Goal: Task Accomplishment & Management: Manage account settings

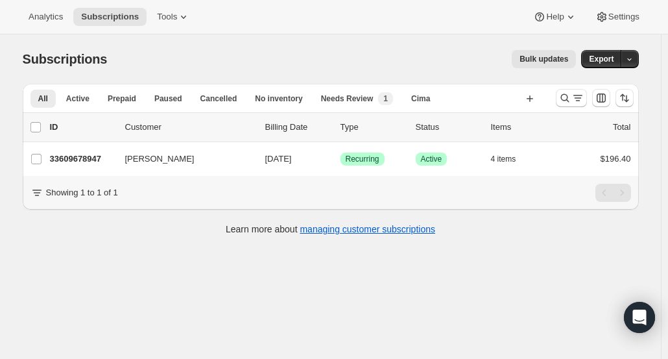
click at [556, 99] on div at bounding box center [595, 98] width 88 height 26
click at [570, 104] on button "Search and filter results" at bounding box center [571, 98] width 31 height 18
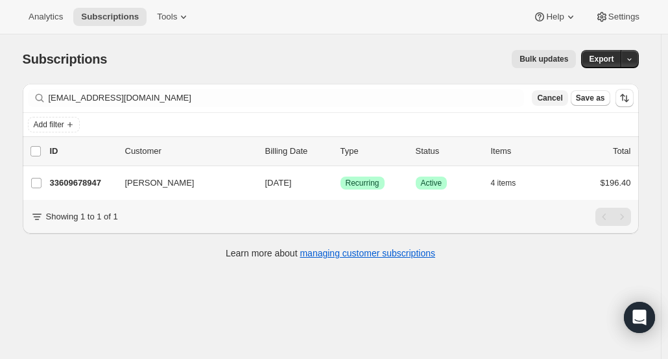
click at [558, 94] on span "Cancel" at bounding box center [549, 98] width 25 height 10
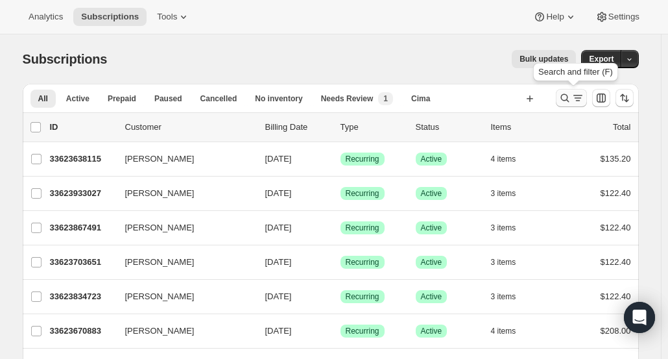
click at [562, 99] on icon "Search and filter results" at bounding box center [564, 97] width 13 height 13
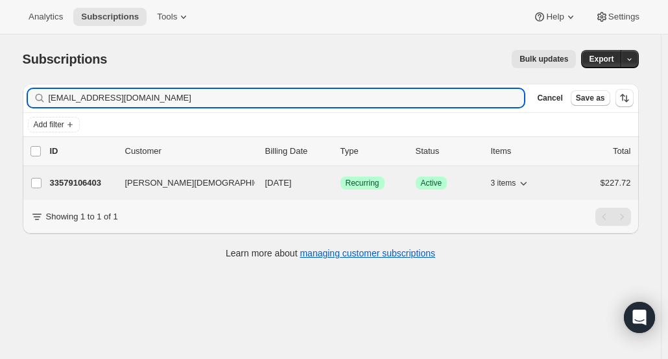
type input "mawelshans@gmail.com"
click at [97, 176] on p "33579106403" at bounding box center [82, 182] width 65 height 13
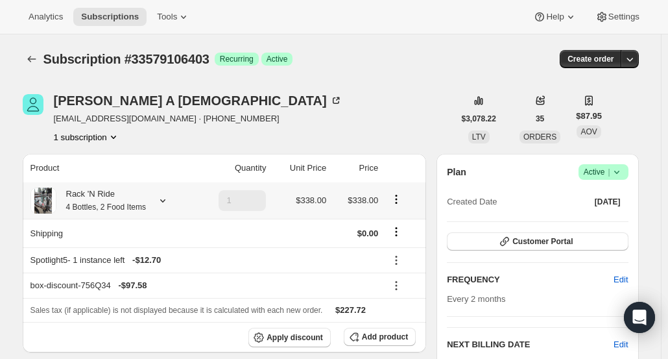
click at [115, 204] on small "4 Bottles, 2 Food Items" at bounding box center [106, 206] width 80 height 9
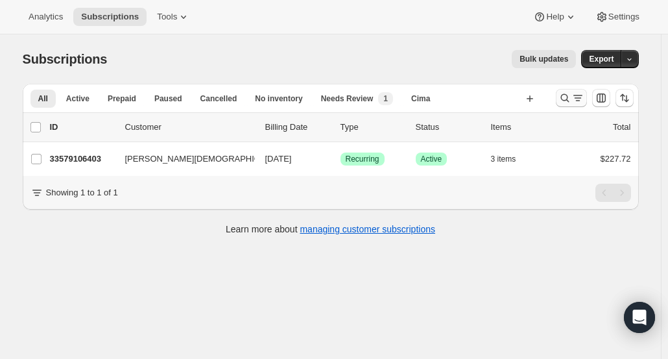
click at [569, 95] on icon "Search and filter results" at bounding box center [564, 97] width 13 height 13
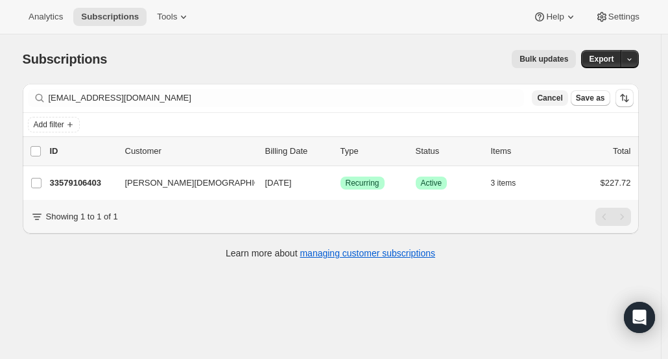
click at [556, 99] on span "Cancel" at bounding box center [549, 98] width 25 height 10
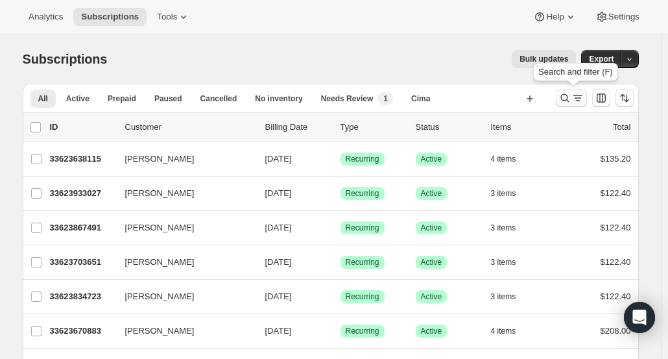
click at [563, 101] on icon "Search and filter results" at bounding box center [564, 97] width 13 height 13
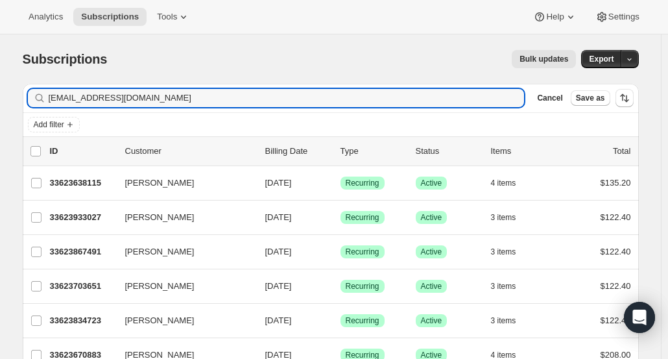
type input "bartbojo@gmail.com"
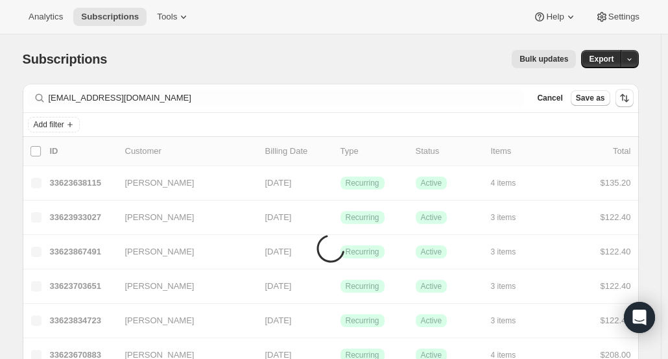
click at [562, 101] on span "Cancel" at bounding box center [549, 98] width 25 height 10
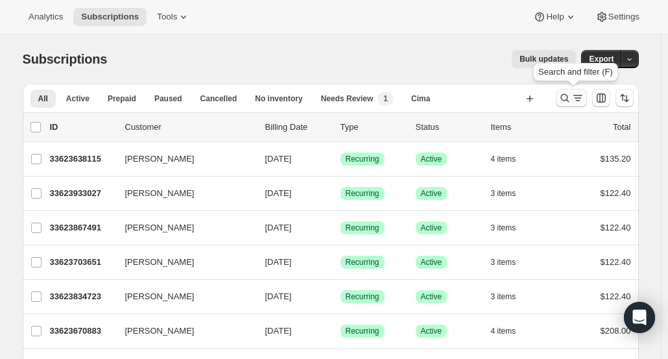
click at [569, 101] on icon "Search and filter results" at bounding box center [564, 98] width 8 height 8
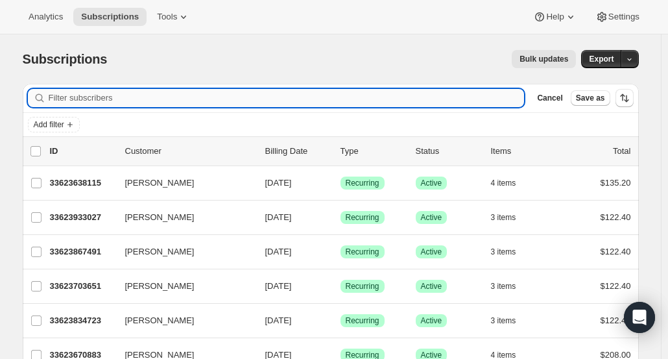
click at [467, 95] on input "Filter subscribers" at bounding box center [287, 98] width 476 height 18
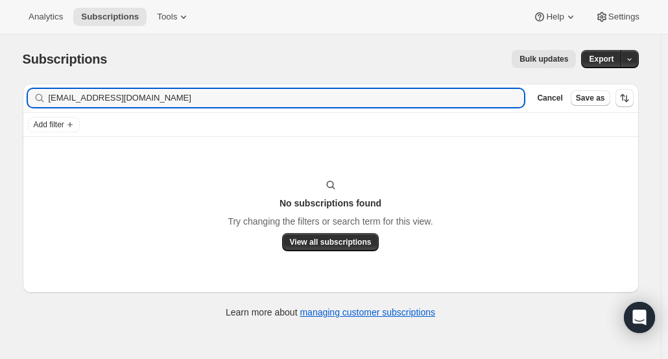
type input "bartbojo@gmail.com"
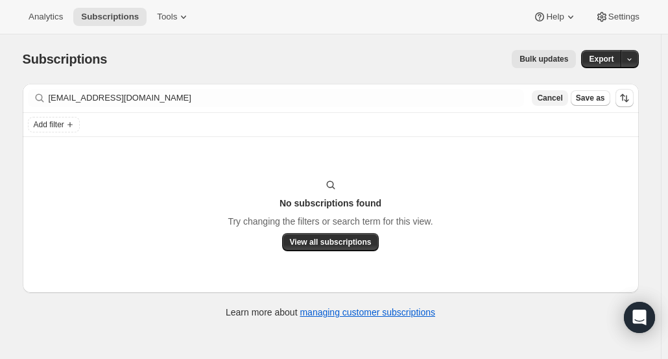
click at [558, 99] on span "Cancel" at bounding box center [549, 98] width 25 height 10
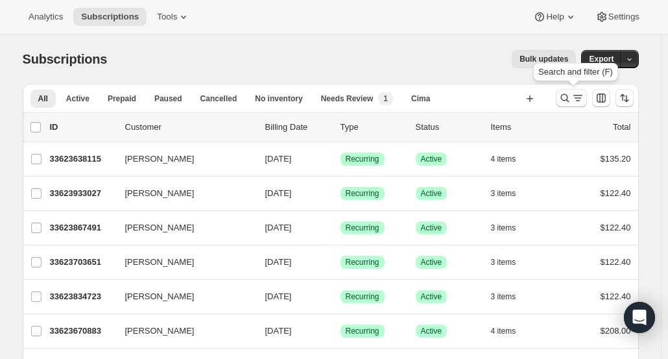
click at [564, 97] on icon "Search and filter results" at bounding box center [564, 98] width 8 height 8
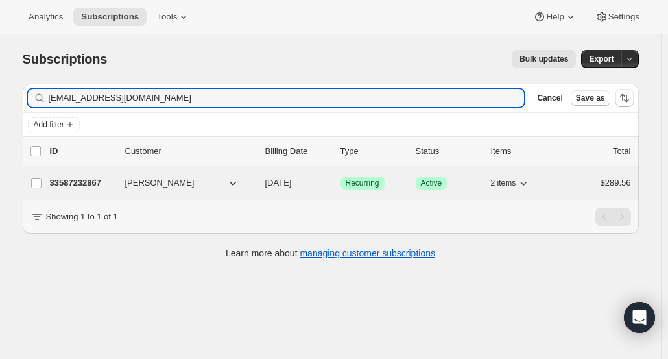
type input "cdnarvaez@gmail.com"
click at [99, 181] on p "33587232867" at bounding box center [82, 182] width 65 height 13
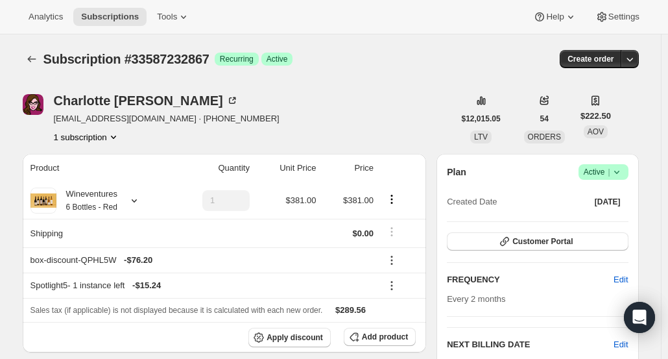
scroll to position [5, 0]
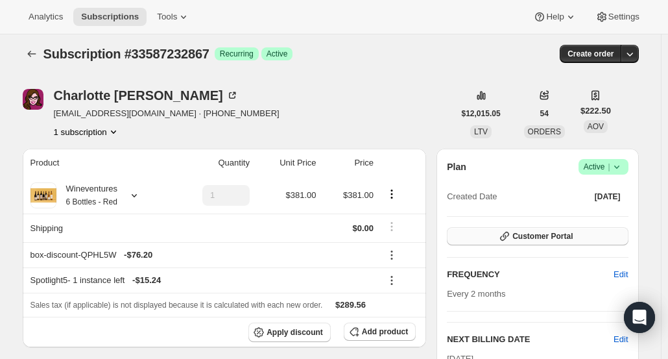
click at [540, 234] on span "Customer Portal" at bounding box center [542, 236] width 60 height 10
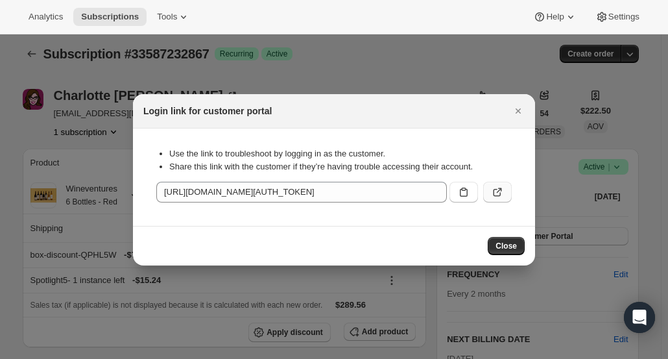
click at [495, 198] on button ":r175:" at bounding box center [497, 192] width 29 height 21
click at [519, 117] on button "Close" at bounding box center [518, 111] width 18 height 18
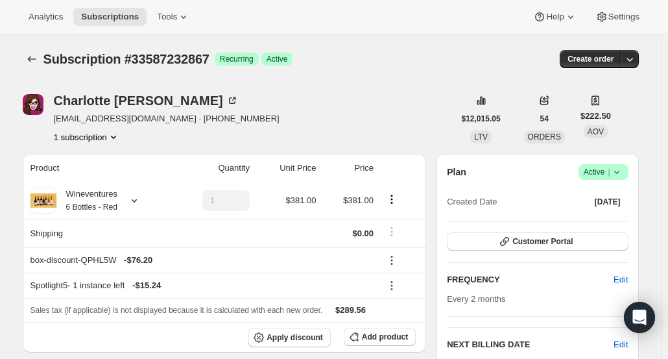
scroll to position [5, 0]
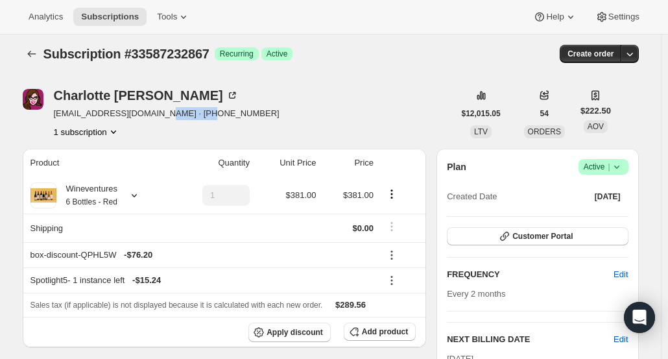
drag, startPoint x: 213, startPoint y: 112, endPoint x: 160, endPoint y: 115, distance: 53.3
click at [160, 115] on div "Charlotte Narvaez cdnarvaez@gmail.com · +14082055649 1 subscription" at bounding box center [238, 113] width 431 height 49
copy span "4082055649"
click at [88, 95] on div "Charlotte Narvaez" at bounding box center [146, 95] width 185 height 13
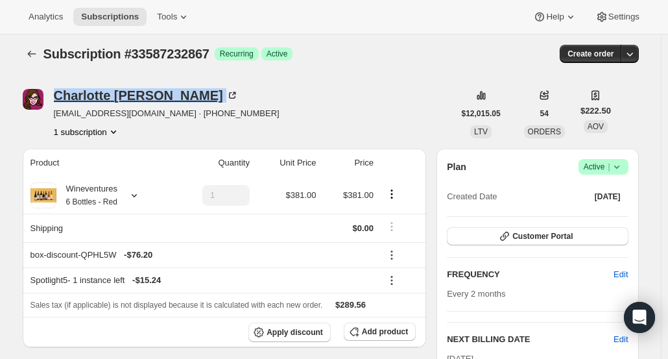
drag, startPoint x: 172, startPoint y: 99, endPoint x: 59, endPoint y: 101, distance: 113.5
click at [59, 101] on div "Charlotte Narvaez" at bounding box center [146, 95] width 185 height 13
copy div "Charlotte Narvaez"
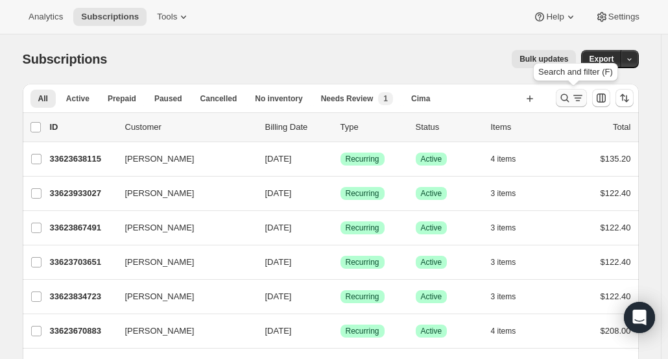
click at [569, 105] on button "Search and filter results" at bounding box center [571, 98] width 31 height 18
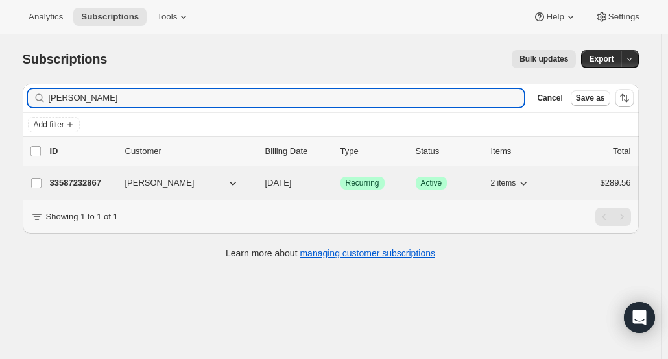
type input "[PERSON_NAME]"
click at [82, 186] on p "33587232867" at bounding box center [82, 182] width 65 height 13
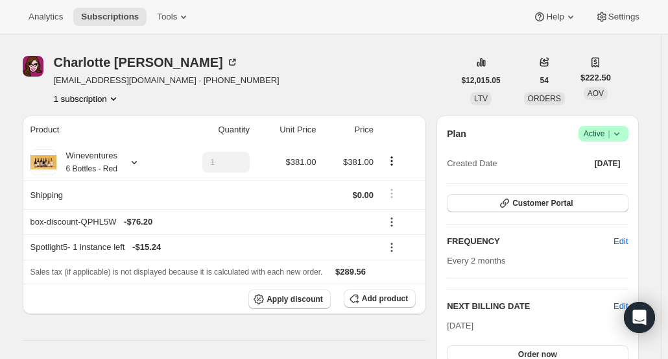
scroll to position [32, 0]
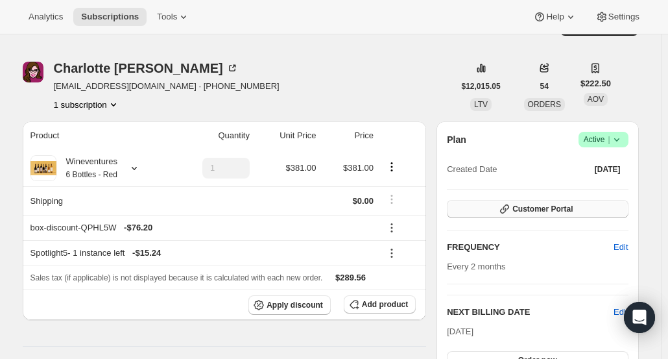
click at [585, 207] on button "Customer Portal" at bounding box center [537, 209] width 181 height 18
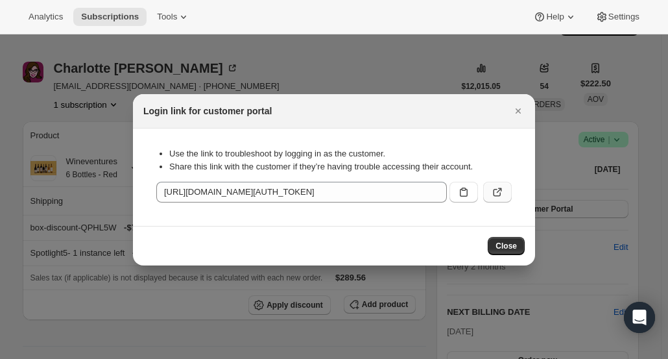
click at [490, 189] on button ":rce:" at bounding box center [497, 192] width 29 height 21
click at [513, 104] on icon "Close" at bounding box center [518, 110] width 13 height 13
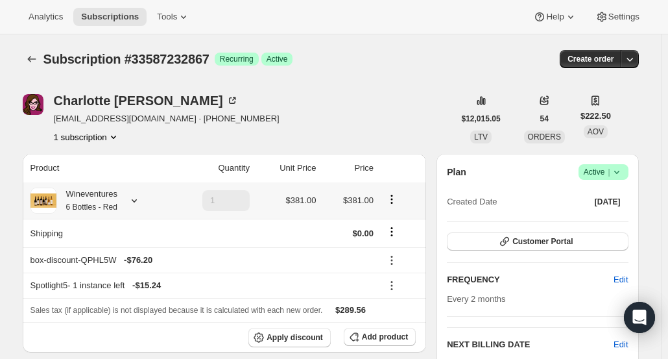
click at [130, 204] on icon at bounding box center [134, 200] width 13 height 13
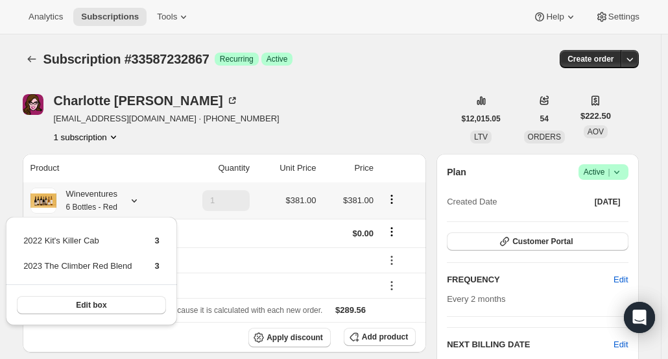
click at [130, 207] on div "Wineventures 6 Bottles - Red" at bounding box center [98, 200] width 137 height 26
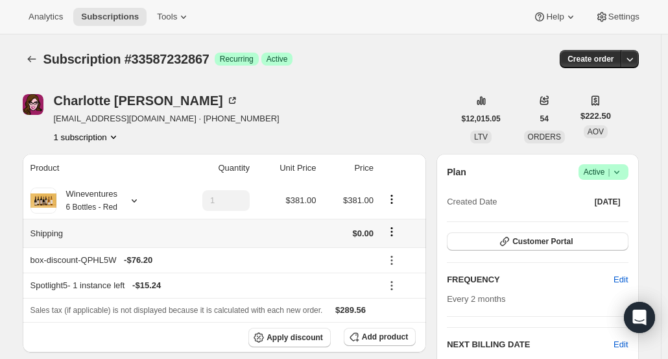
click at [397, 235] on icon "Shipping actions" at bounding box center [391, 231] width 13 height 13
click at [394, 256] on span "Edit shipping rate" at bounding box center [394, 257] width 65 height 10
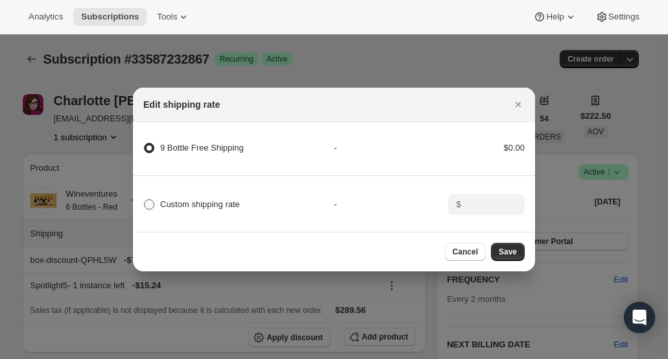
click at [151, 199] on span ":r30:" at bounding box center [149, 204] width 10 height 10
click at [145, 199] on input "Custom shipping rate" at bounding box center [144, 199] width 1 height 1
radio input "true"
radio Shipping "false"
click at [503, 204] on input ":r30:" at bounding box center [485, 204] width 40 height 21
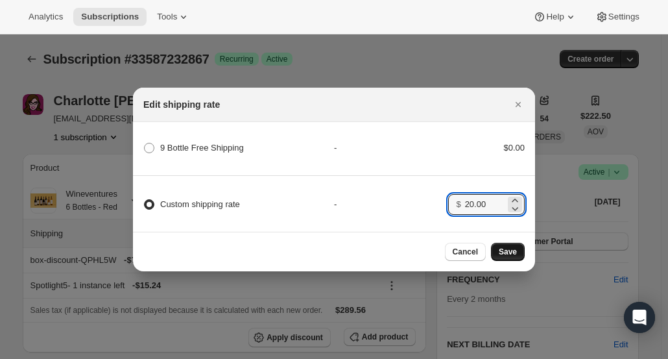
type input "20.00"
click at [505, 255] on span "Save" at bounding box center [508, 251] width 18 height 10
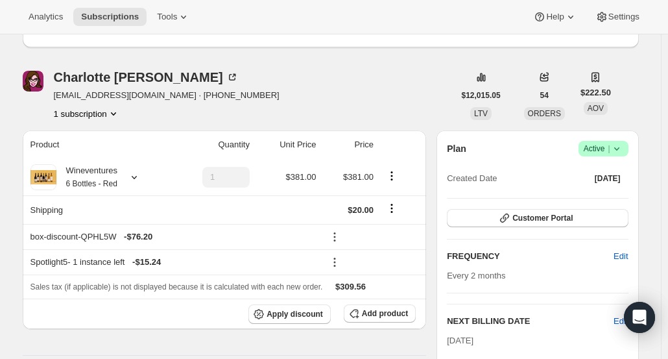
scroll to position [88, 0]
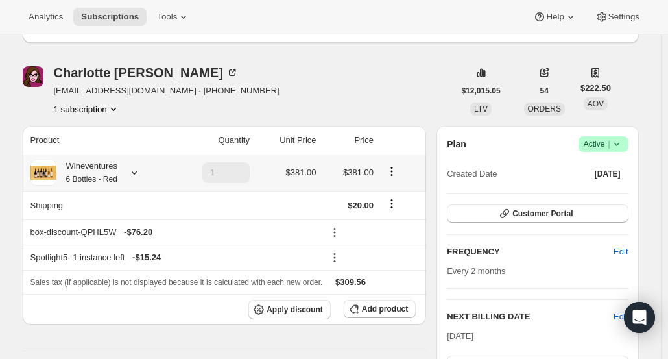
click at [106, 168] on div "Wineventures 6 Bottles - Red" at bounding box center [86, 173] width 61 height 26
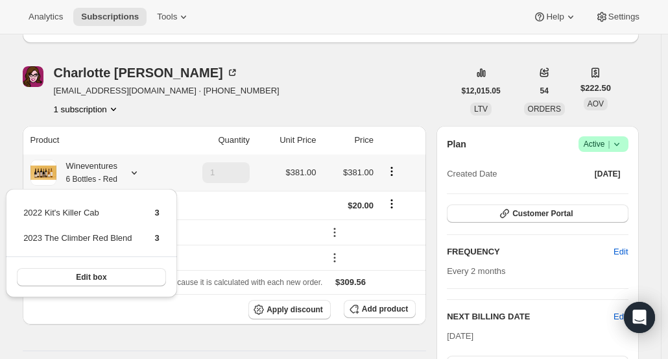
click at [106, 168] on div "Wineventures 6 Bottles - Red" at bounding box center [86, 173] width 61 height 26
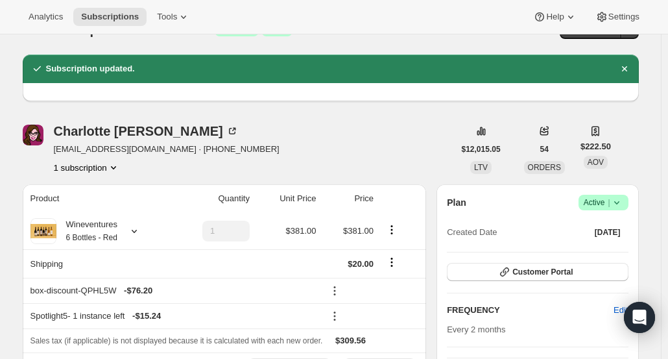
scroll to position [0, 0]
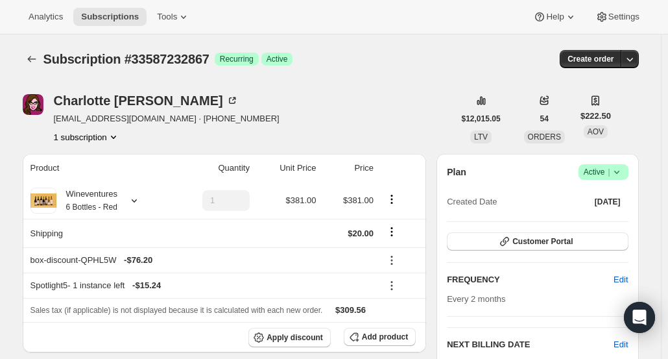
click at [110, 56] on span "Subscription #33587232867" at bounding box center [126, 59] width 166 height 14
click at [41, 60] on button "Subscriptions" at bounding box center [32, 59] width 18 height 18
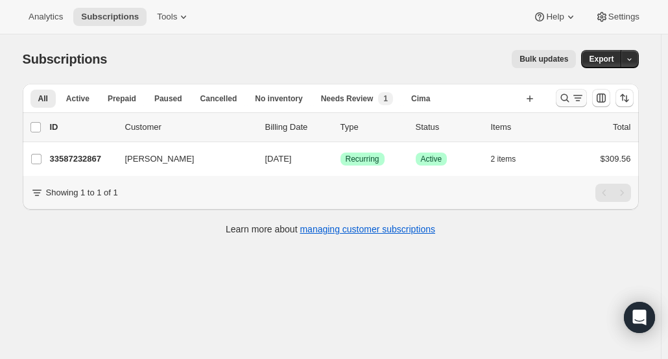
click at [565, 102] on icon "Search and filter results" at bounding box center [564, 97] width 13 height 13
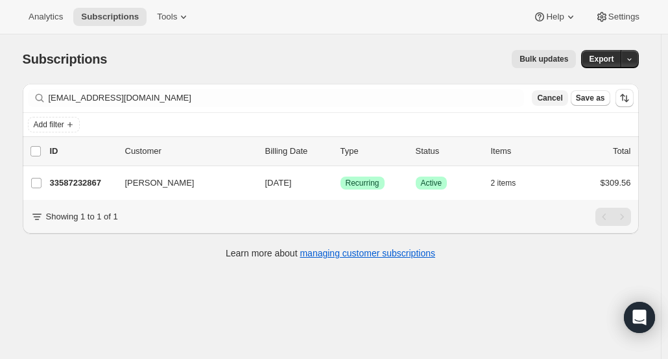
click at [558, 99] on span "Cancel" at bounding box center [549, 98] width 25 height 10
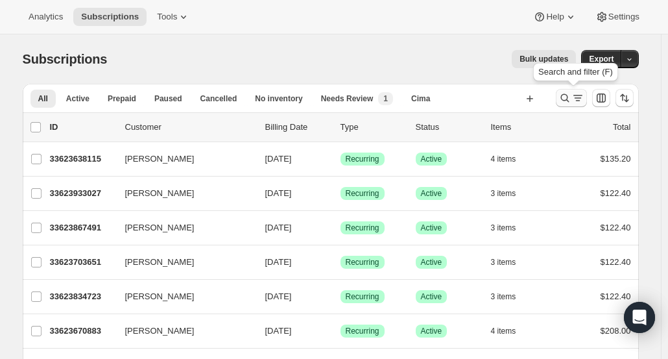
click at [564, 98] on icon "Search and filter results" at bounding box center [564, 98] width 8 height 8
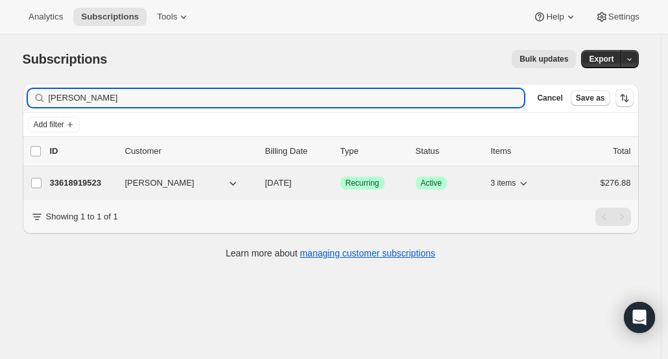
type input "[PERSON_NAME]"
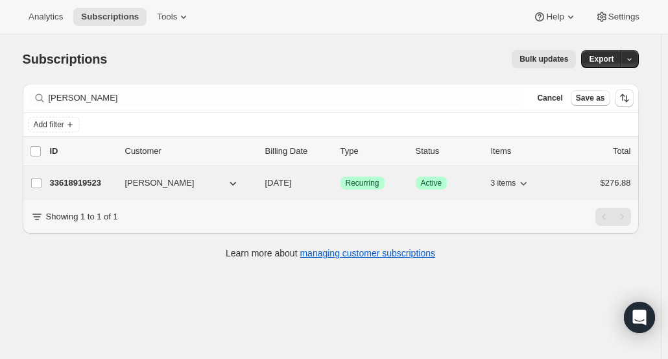
click at [148, 183] on span "[PERSON_NAME]" at bounding box center [159, 182] width 69 height 13
click at [93, 184] on p "33618919523" at bounding box center [82, 182] width 65 height 13
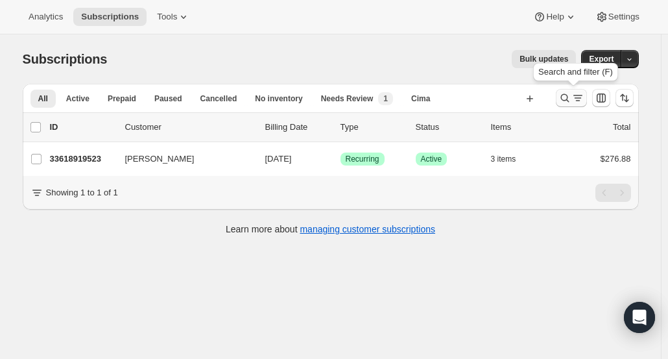
click at [570, 101] on icon "Search and filter results" at bounding box center [564, 97] width 13 height 13
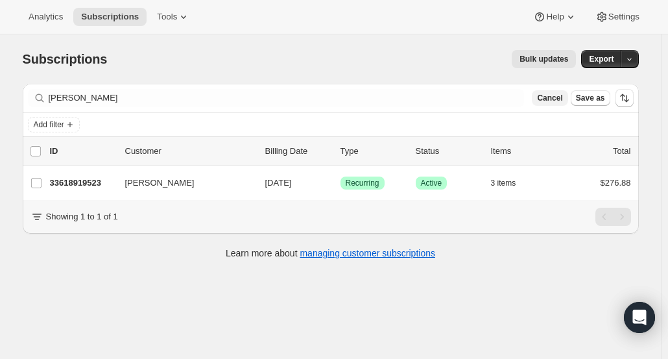
click at [551, 98] on span "Cancel" at bounding box center [549, 98] width 25 height 10
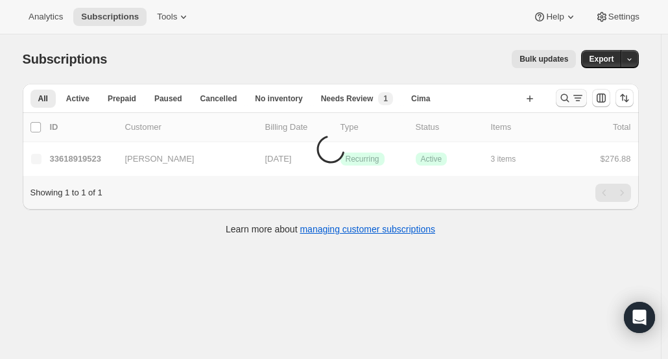
click at [569, 97] on icon "Search and filter results" at bounding box center [564, 97] width 13 height 13
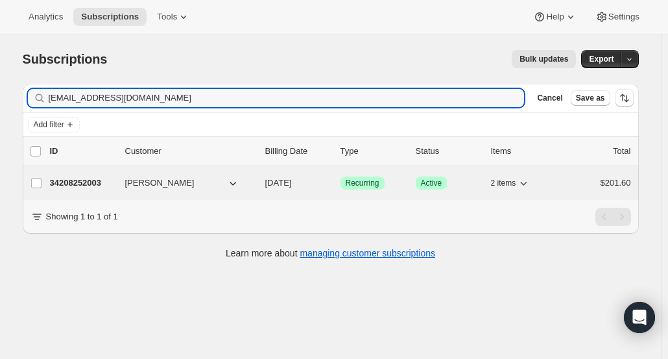
type input "[EMAIL_ADDRESS][DOMAIN_NAME]"
click at [86, 184] on p "34208252003" at bounding box center [82, 182] width 65 height 13
